Goal: Find specific page/section: Find specific page/section

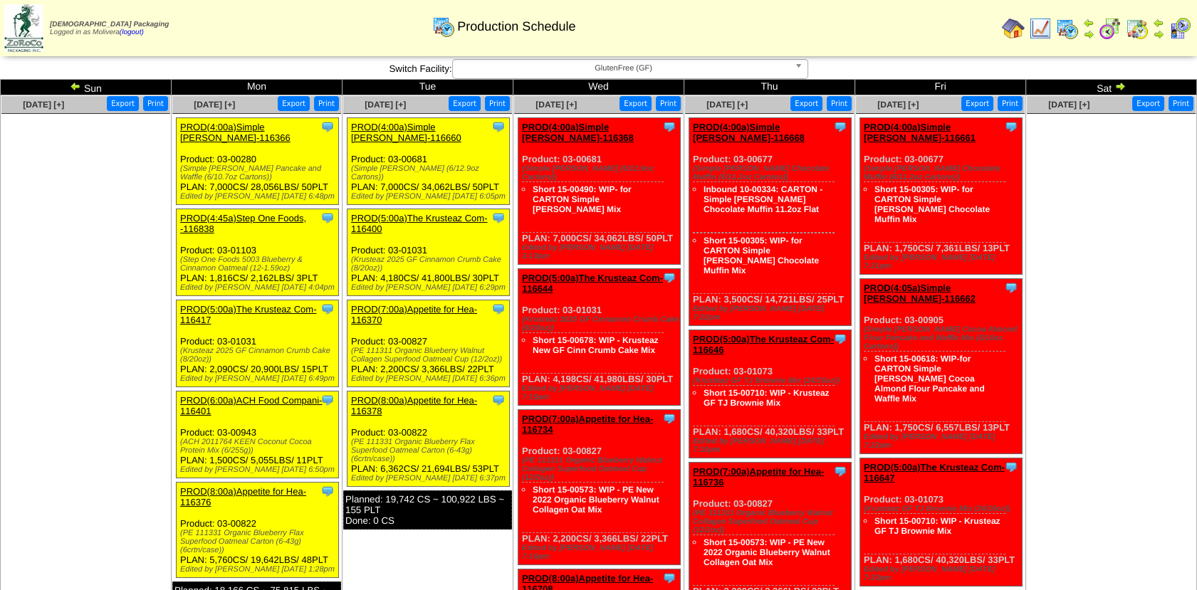
click at [70, 87] on img at bounding box center [75, 85] width 11 height 11
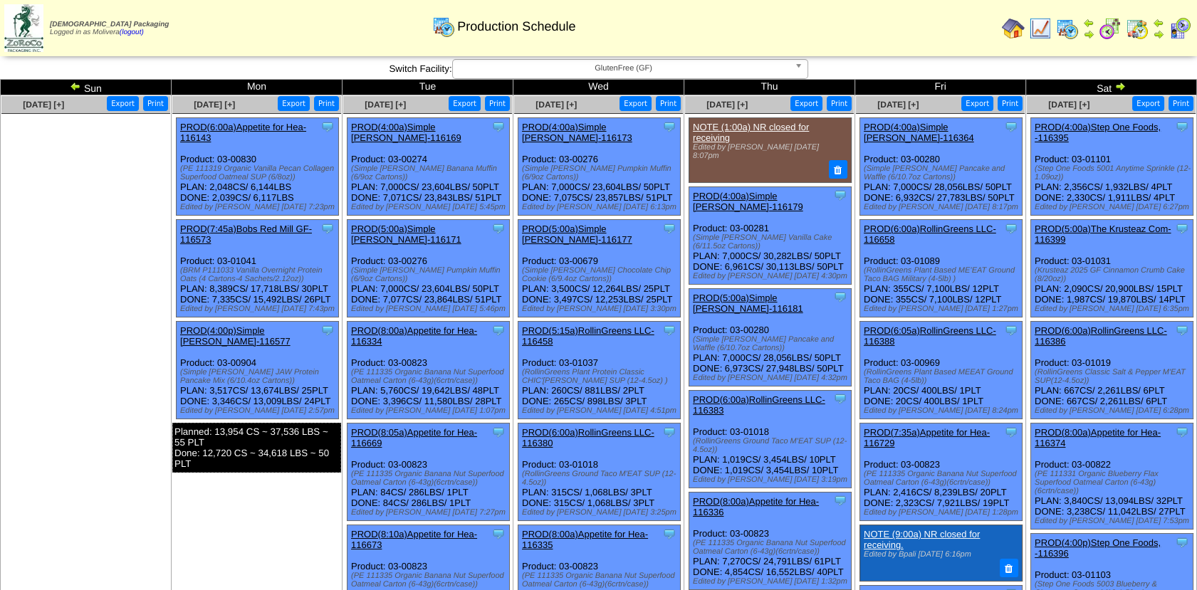
click at [177, 535] on td "Sep 08 [+] Print Export Clone Item PROD(6:00a)Appetite for Hea-116143 Appetite …" at bounding box center [257, 518] width 171 height 847
click at [1068, 33] on img at bounding box center [1067, 28] width 23 height 23
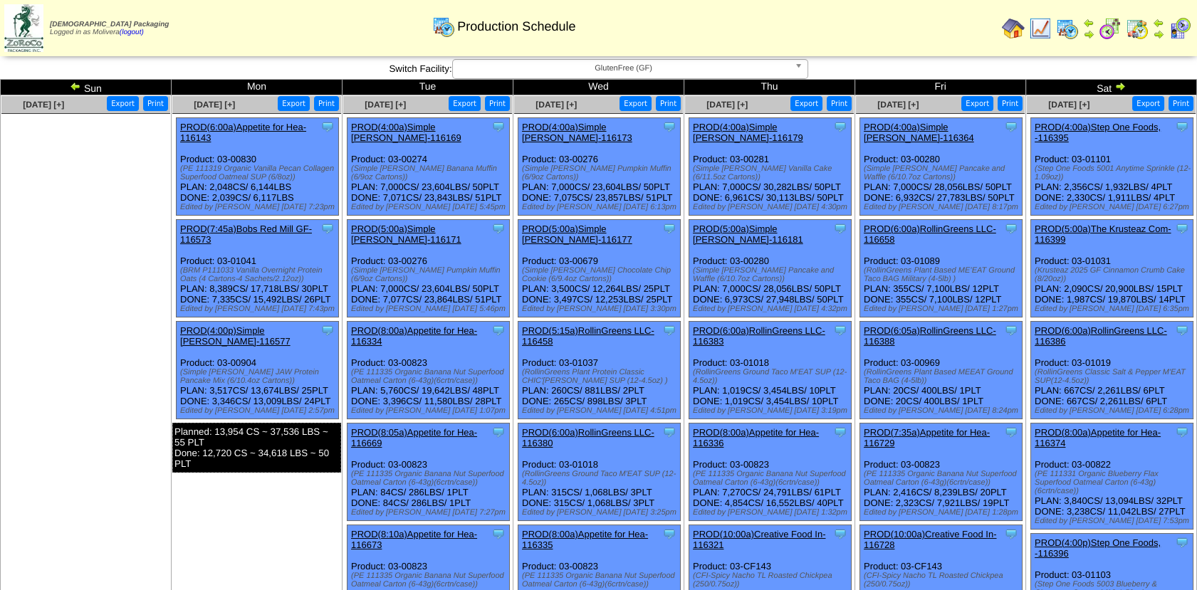
click at [1117, 90] on img at bounding box center [1120, 85] width 11 height 11
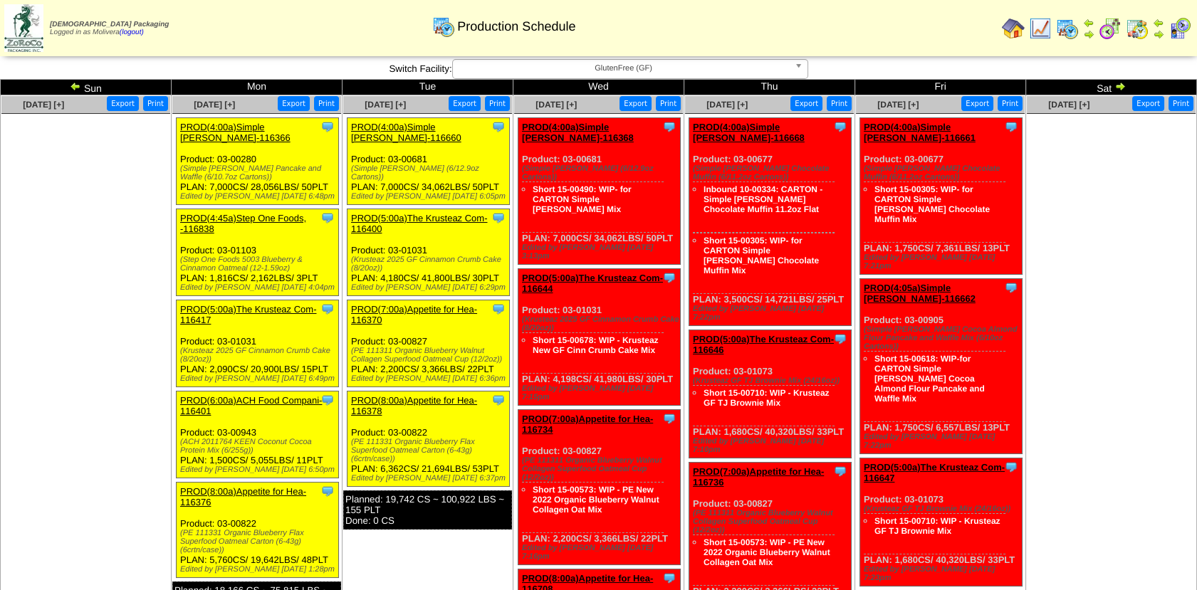
click at [108, 293] on ul at bounding box center [85, 221] width 169 height 214
